Goal: Information Seeking & Learning: Learn about a topic

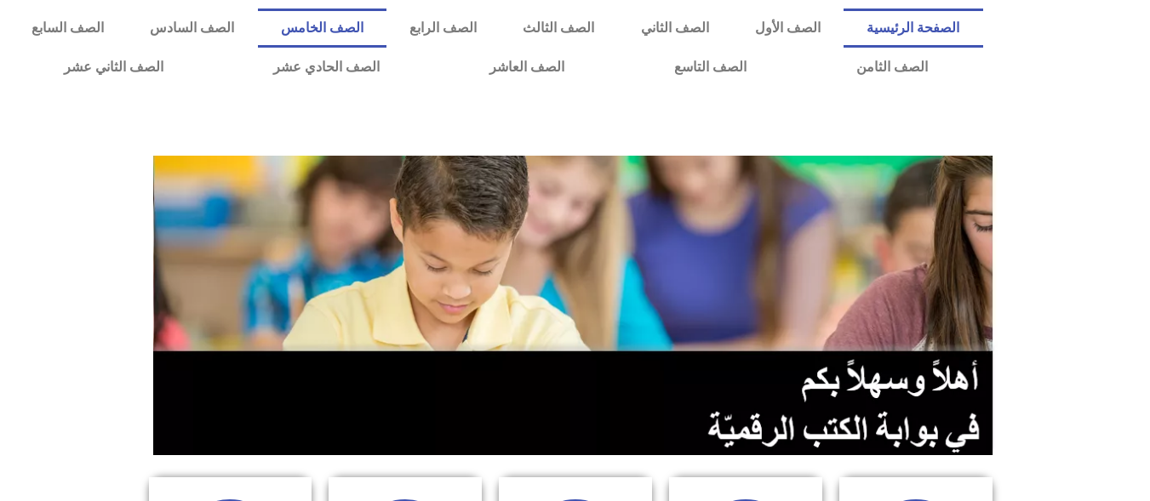
click at [386, 18] on link "الصف الخامس" at bounding box center [322, 28] width 128 height 39
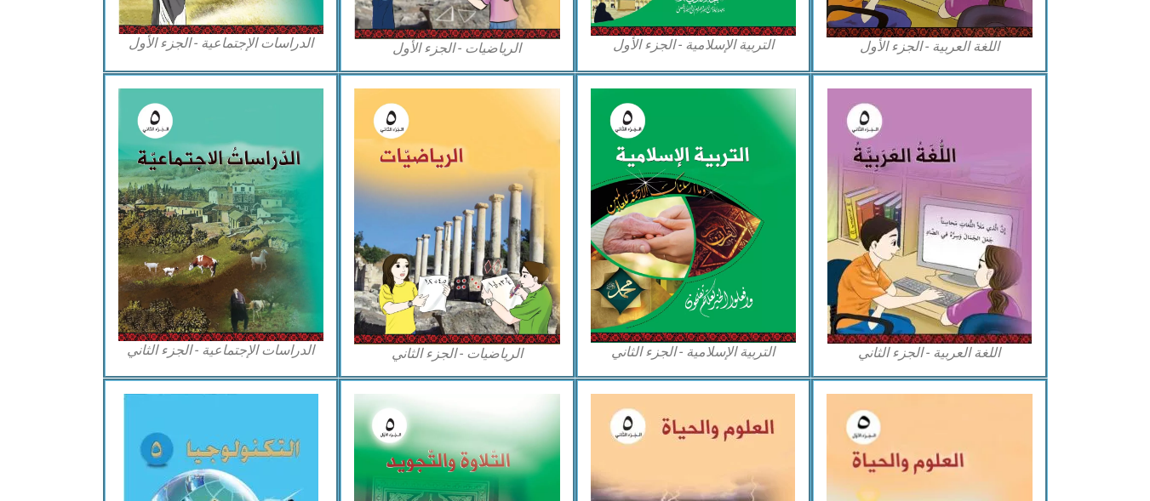
scroll to position [810, 0]
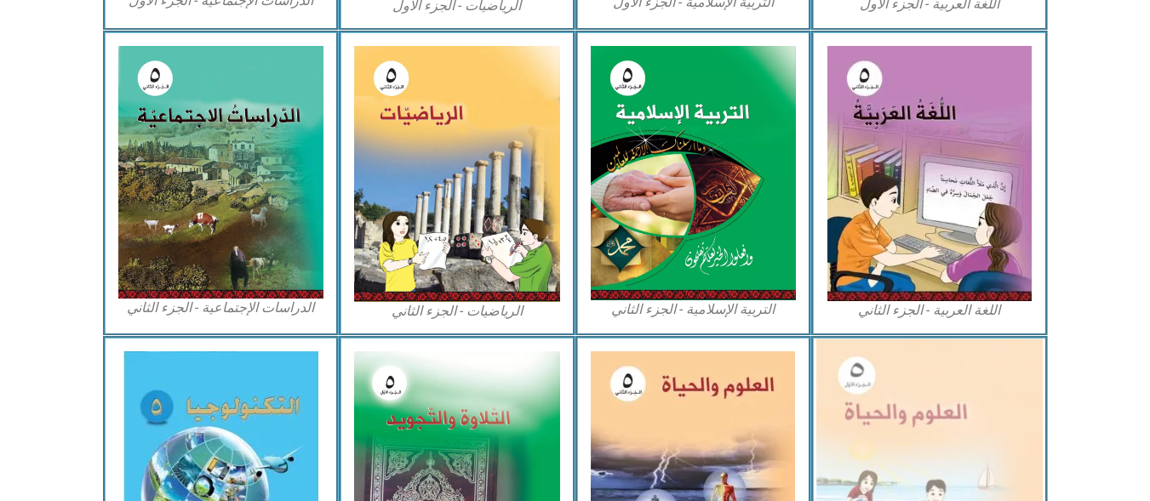
click at [958, 396] on img at bounding box center [929, 478] width 226 height 278
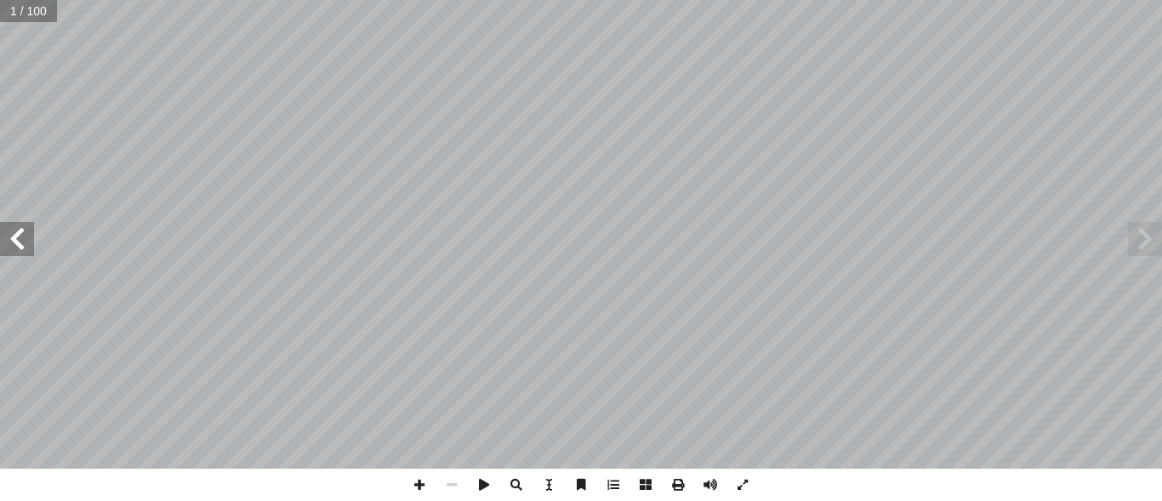
click at [16, 231] on span at bounding box center [17, 239] width 34 height 34
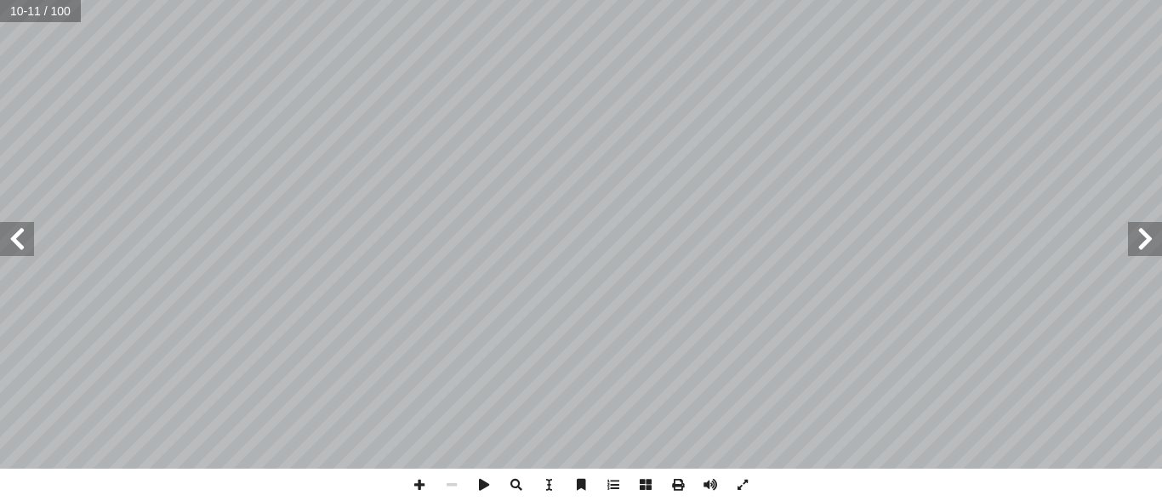
click at [16, 231] on span at bounding box center [17, 239] width 34 height 34
click at [417, 487] on span at bounding box center [419, 485] width 32 height 32
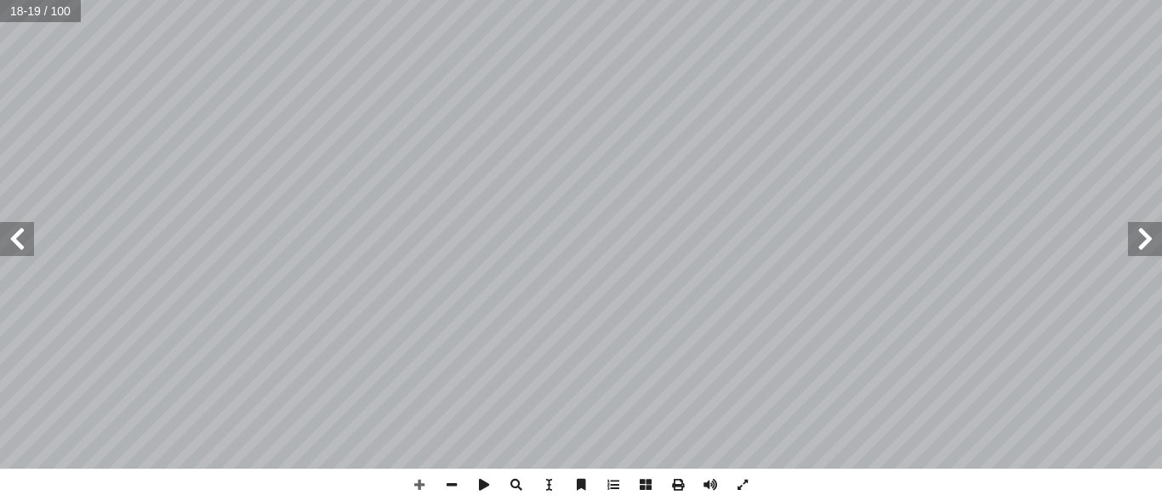
click at [847, 446] on div "١ 4 ة. ّ ة بكتيري ّ ة جاهزة لخلي ّ مي شريحة مجهري ّ عل ُ د بمساعدة م ِ شاه أ ا …" at bounding box center [581, 250] width 1162 height 501
click at [1140, 231] on span at bounding box center [1145, 239] width 34 height 34
click at [18, 231] on span at bounding box center [17, 239] width 34 height 34
click at [1143, 250] on span at bounding box center [1145, 239] width 34 height 34
click at [446, 484] on span at bounding box center [452, 485] width 32 height 32
